Goal: Task Accomplishment & Management: Use online tool/utility

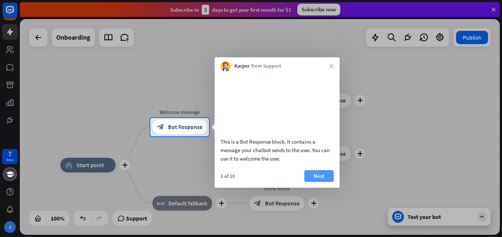
click at [319, 180] on button "Next" at bounding box center [319, 176] width 29 height 12
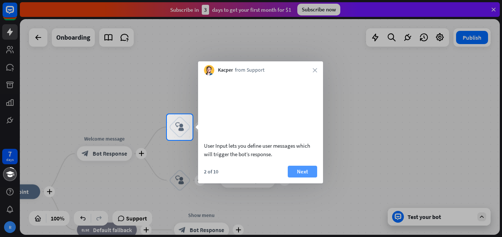
click at [298, 177] on button "Next" at bounding box center [302, 172] width 29 height 12
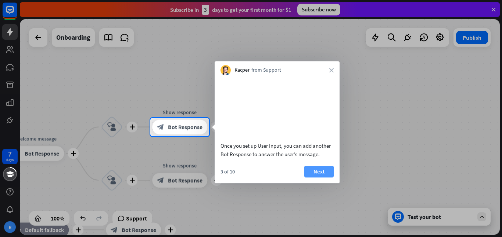
click at [317, 175] on button "Next" at bounding box center [319, 172] width 29 height 12
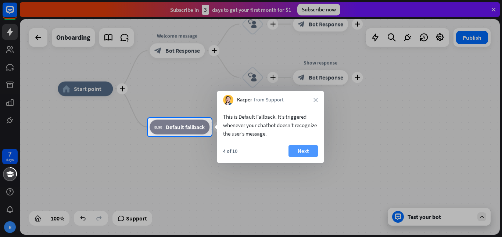
click at [303, 148] on button "Next" at bounding box center [303, 151] width 29 height 12
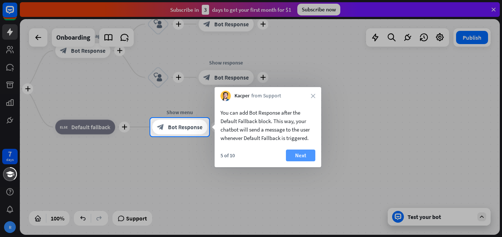
click at [309, 154] on button "Next" at bounding box center [300, 156] width 29 height 12
click at [309, 154] on div "plus home_2 Start point plus Welcome message block_bot_response Bot Response pl…" at bounding box center [203, 197] width 480 height 216
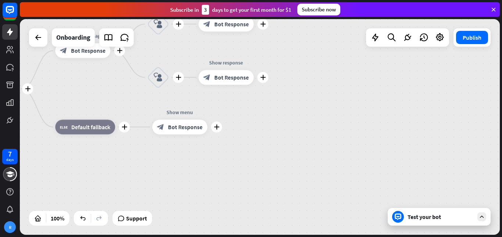
click at [309, 154] on div "plus home_2 Start point plus Welcome message block_bot_response Bot Response pl…" at bounding box center [203, 197] width 480 height 216
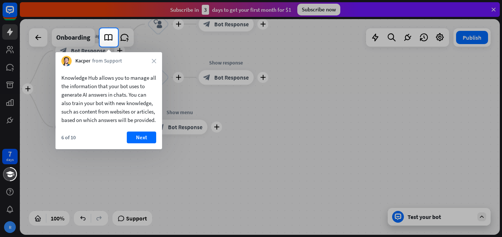
click at [309, 154] on div at bounding box center [251, 142] width 502 height 191
drag, startPoint x: 309, startPoint y: 154, endPoint x: 153, endPoint y: 145, distance: 156.6
click at [153, 145] on body "7 days R close Product Help First steps Get started with ChatBot Help Center Fo…" at bounding box center [251, 118] width 502 height 237
click at [153, 143] on button "Next" at bounding box center [141, 138] width 29 height 12
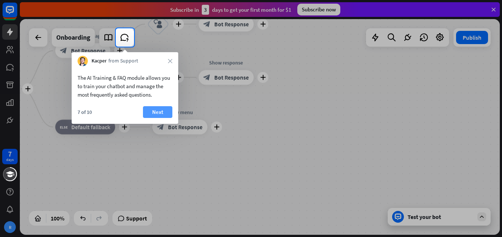
click at [168, 111] on button "Next" at bounding box center [157, 112] width 29 height 12
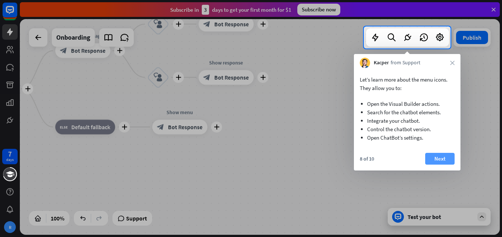
click at [449, 153] on button "Next" at bounding box center [440, 159] width 29 height 12
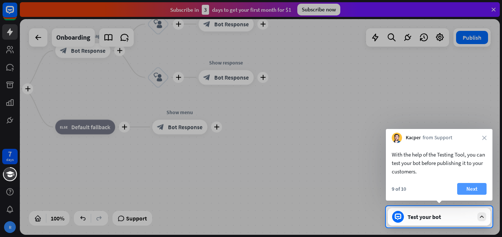
click at [473, 193] on button "Next" at bounding box center [472, 189] width 29 height 12
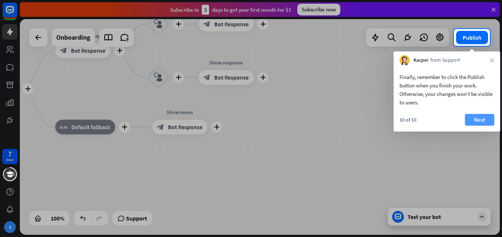
click at [473, 120] on button "Next" at bounding box center [479, 120] width 29 height 12
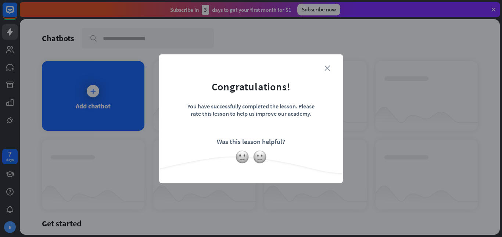
click at [329, 68] on icon "close" at bounding box center [328, 68] width 6 height 6
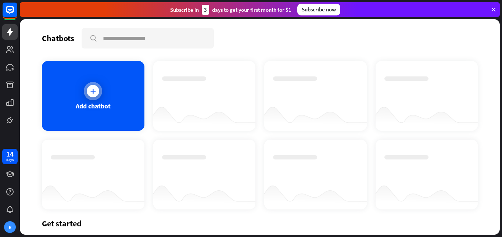
click at [92, 89] on icon at bounding box center [92, 91] width 7 height 7
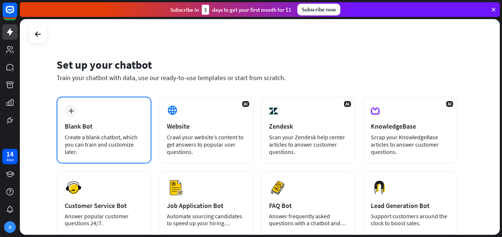
click at [88, 125] on div "Blank Bot" at bounding box center [104, 126] width 79 height 8
